Goal: Navigation & Orientation: Find specific page/section

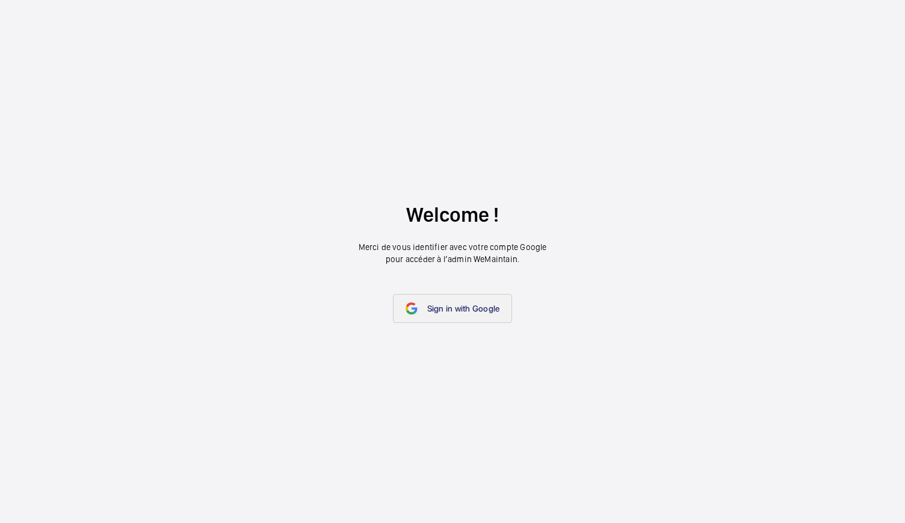
click at [433, 309] on span "Sign in with Google" at bounding box center [463, 308] width 73 height 10
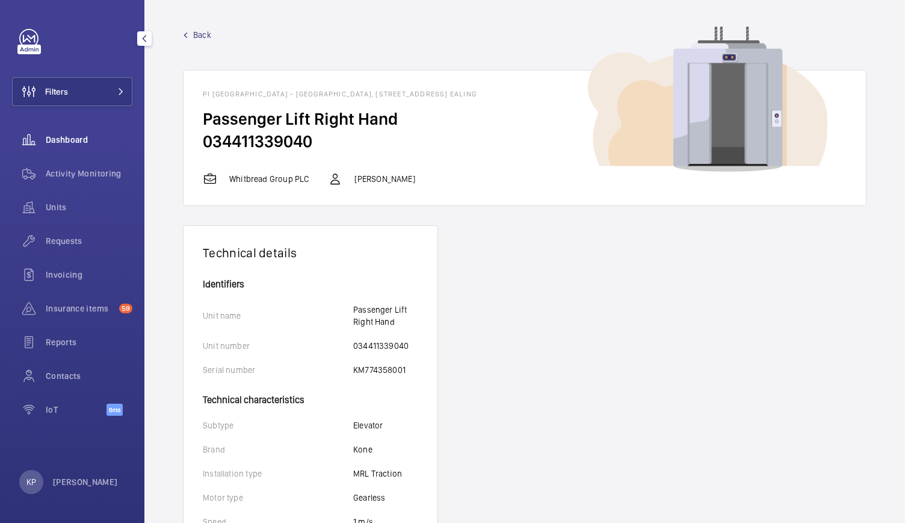
click at [79, 137] on span "Dashboard" at bounding box center [89, 140] width 87 height 12
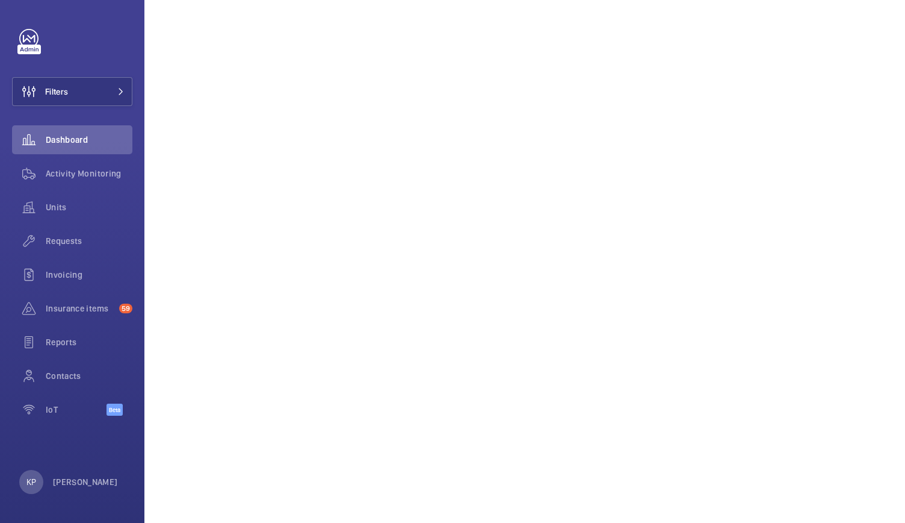
scroll to position [602, 0]
click at [65, 175] on span "Activity Monitoring" at bounding box center [89, 173] width 87 height 12
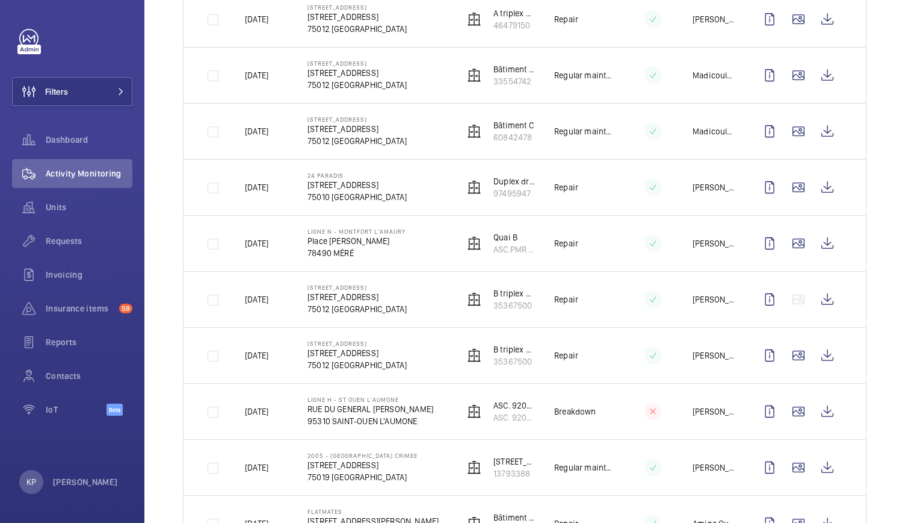
scroll to position [1144, 0]
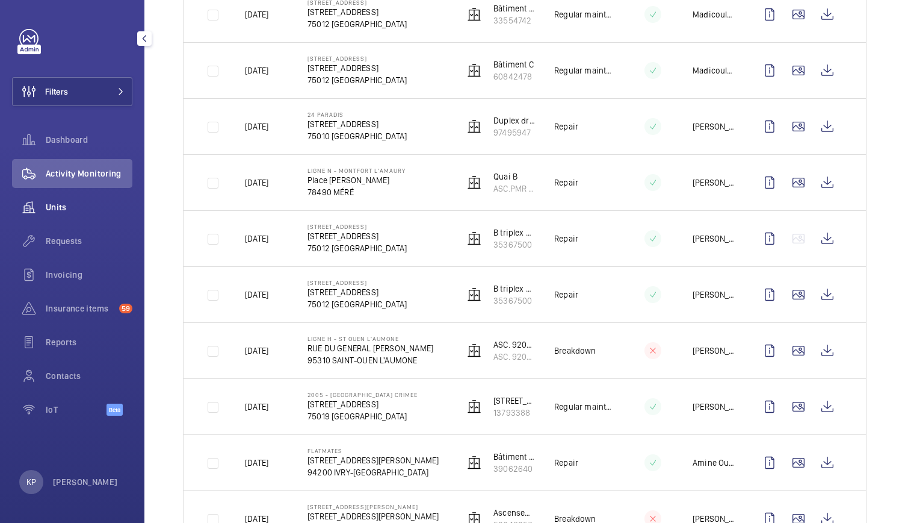
click at [64, 211] on span "Units" at bounding box center [89, 207] width 87 height 12
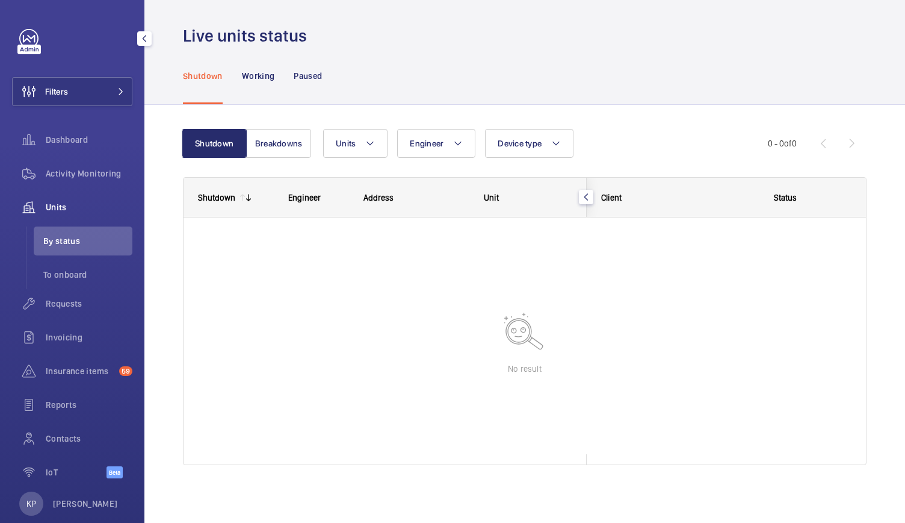
scroll to position [4, 0]
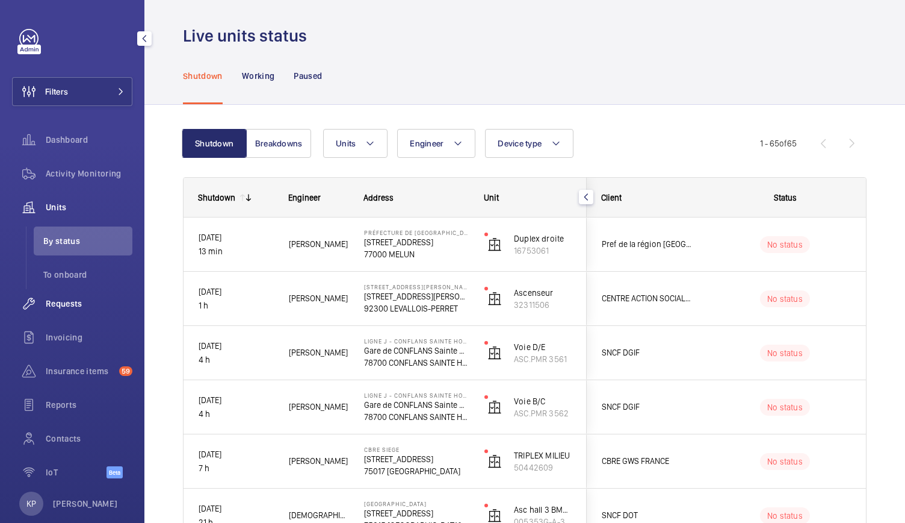
click at [65, 303] on span "Requests" at bounding box center [89, 303] width 87 height 12
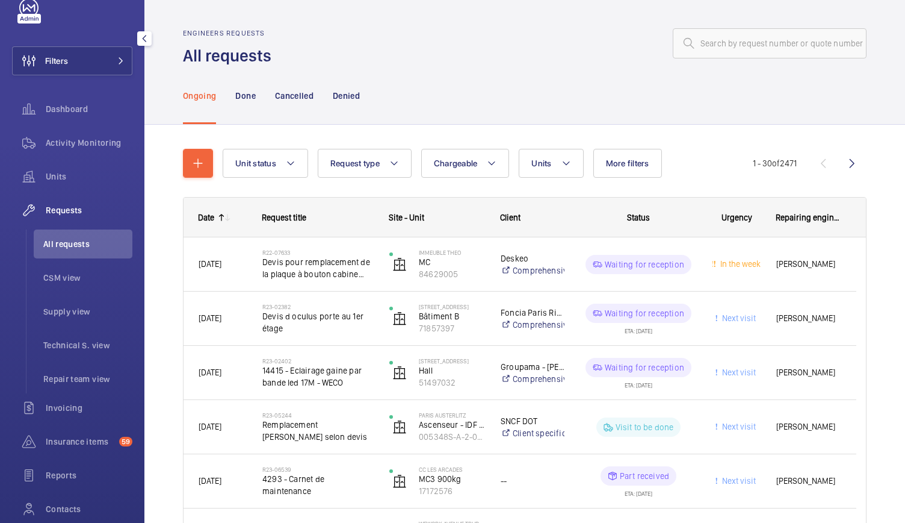
scroll to position [52, 0]
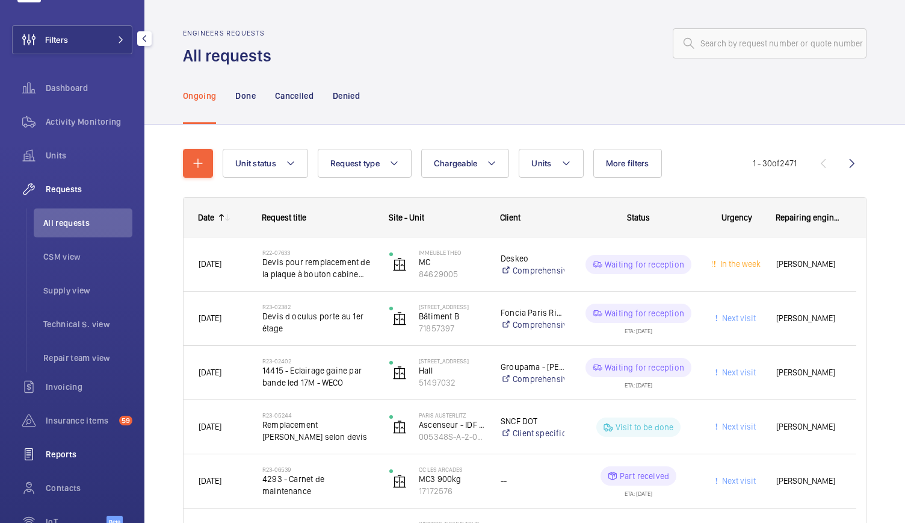
click at [60, 455] on span "Reports" at bounding box center [89, 454] width 87 height 12
